Goal: Information Seeking & Learning: Find specific fact

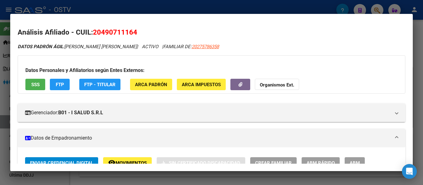
scroll to position [124, 0]
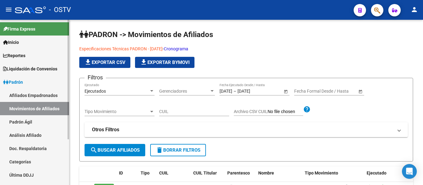
click at [19, 83] on span "Padrón" at bounding box center [13, 82] width 20 height 7
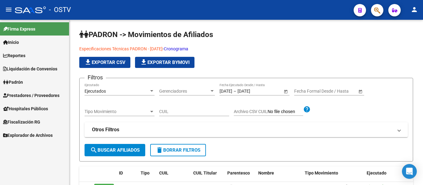
click at [19, 83] on span "Padrón" at bounding box center [13, 82] width 20 height 7
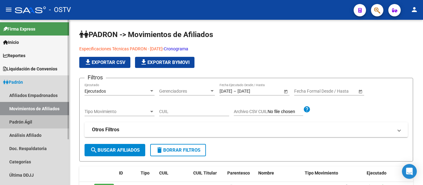
click at [15, 122] on link "Padrón Ágil" at bounding box center [34, 121] width 69 height 13
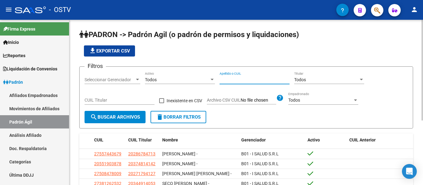
click at [249, 77] on input "Apellido o CUIL" at bounding box center [254, 79] width 70 height 5
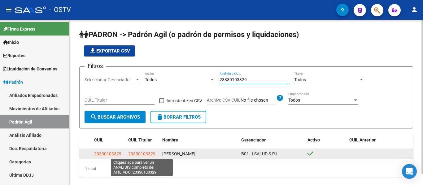
type input "23330103329"
click at [145, 154] on span "23330103329" at bounding box center [141, 154] width 27 height 5
type textarea "23330103329"
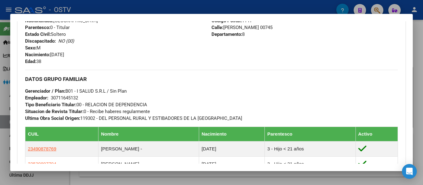
scroll to position [366, 0]
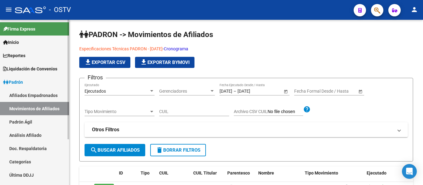
click at [20, 120] on link "Padrón Ágil" at bounding box center [34, 121] width 69 height 13
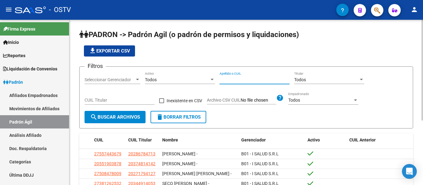
click at [234, 77] on input "Apellido o CUIL" at bounding box center [254, 79] width 70 height 5
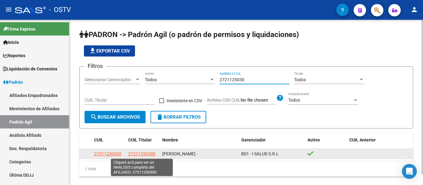
type input "2721125030"
click at [139, 152] on span "27211250300" at bounding box center [141, 154] width 27 height 5
type textarea "27211250300"
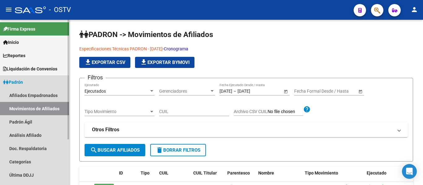
click at [20, 84] on span "Padrón" at bounding box center [13, 82] width 20 height 7
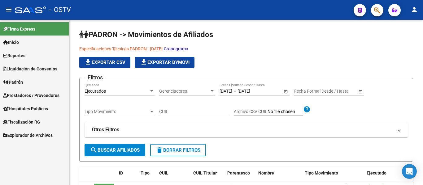
click at [20, 83] on span "Padrón" at bounding box center [13, 82] width 20 height 7
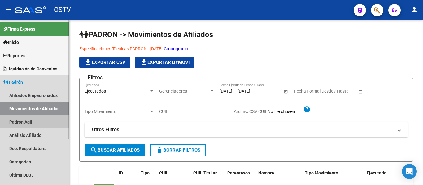
click at [20, 121] on link "Padrón Ágil" at bounding box center [34, 121] width 69 height 13
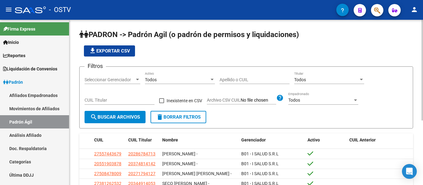
click at [246, 82] on input "Apellido o CUIL" at bounding box center [254, 79] width 70 height 5
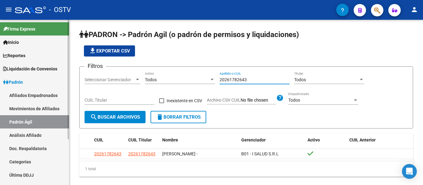
click at [23, 86] on link "Padrón" at bounding box center [34, 82] width 69 height 13
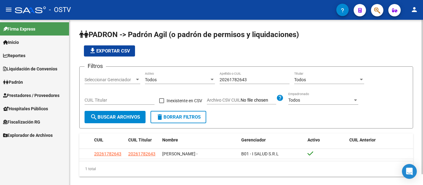
click at [253, 82] on input "20261782643" at bounding box center [254, 79] width 70 height 5
type input "2"
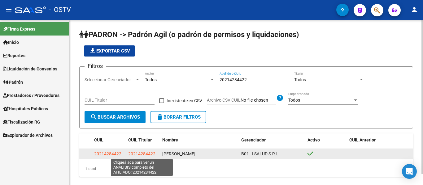
type input "20214284422"
click at [148, 154] on span "20214284422" at bounding box center [141, 154] width 27 height 5
type textarea "20214284422"
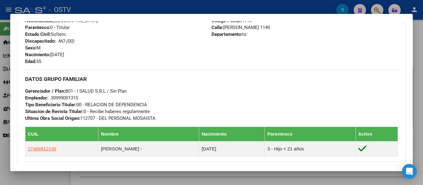
scroll to position [310, 0]
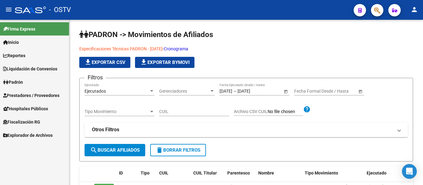
click at [27, 85] on link "Padrón" at bounding box center [34, 82] width 69 height 13
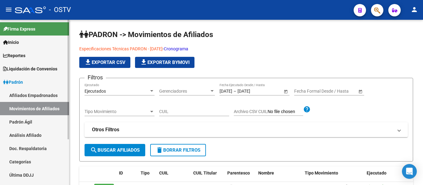
click at [30, 122] on link "Padrón Ágil" at bounding box center [34, 121] width 69 height 13
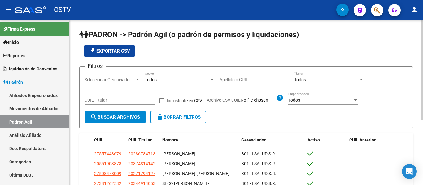
click at [235, 80] on input "Apellido o CUIL" at bounding box center [254, 79] width 70 height 5
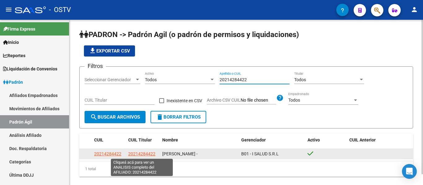
type input "20214284422"
click at [137, 152] on span "20214284422" at bounding box center [141, 154] width 27 height 5
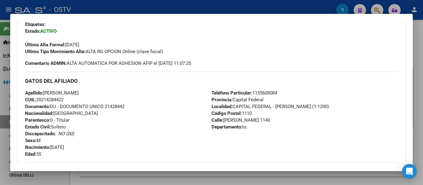
scroll to position [279, 0]
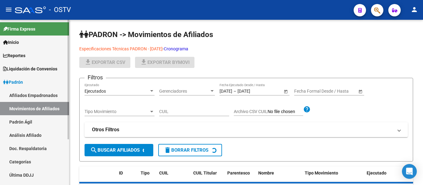
click at [20, 84] on span "Padrón" at bounding box center [13, 82] width 20 height 7
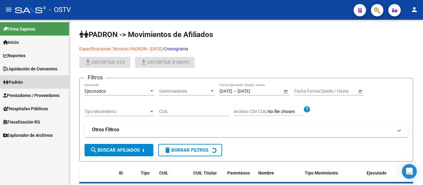
click at [19, 84] on span "Padrón" at bounding box center [13, 82] width 20 height 7
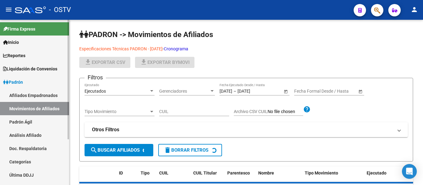
click at [19, 123] on link "Padrón Ágil" at bounding box center [34, 121] width 69 height 13
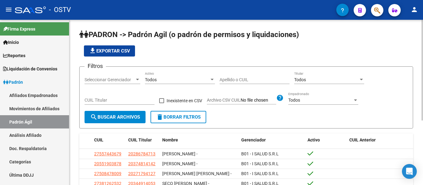
click at [254, 81] on input "Apellido o CUIL" at bounding box center [254, 79] width 70 height 5
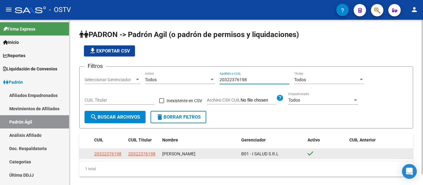
type input "20322376198"
click at [141, 157] on app-link-go-to "20322376198" at bounding box center [141, 154] width 27 height 7
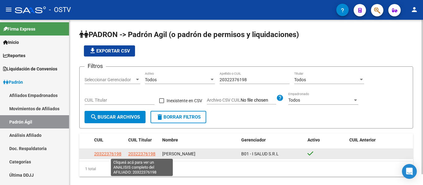
click at [145, 152] on span "20322376198" at bounding box center [141, 154] width 27 height 5
type textarea "20322376198"
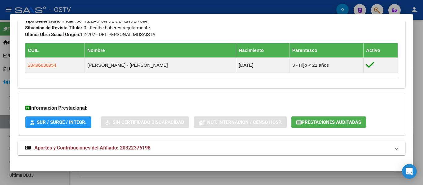
scroll to position [270, 0]
